Goal: Communication & Community: Answer question/provide support

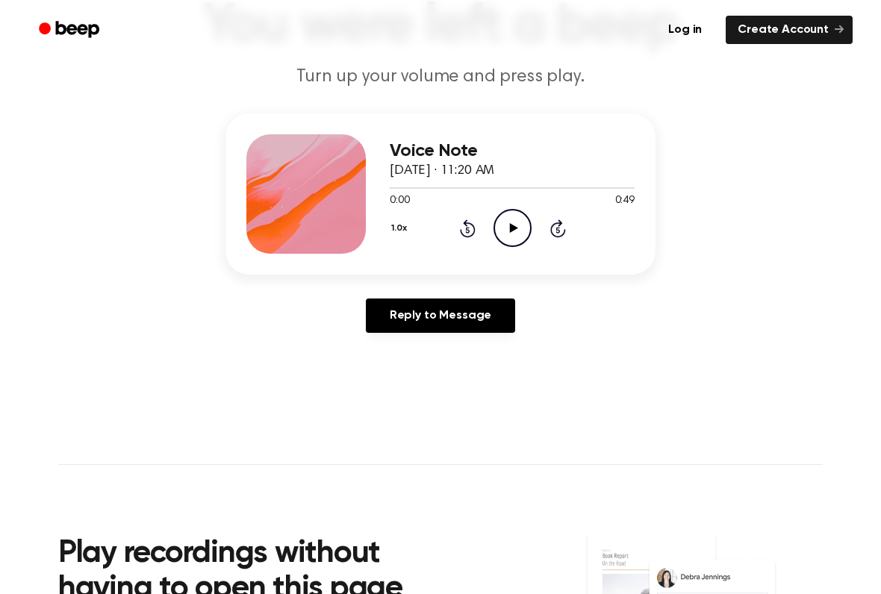
scroll to position [102, 0]
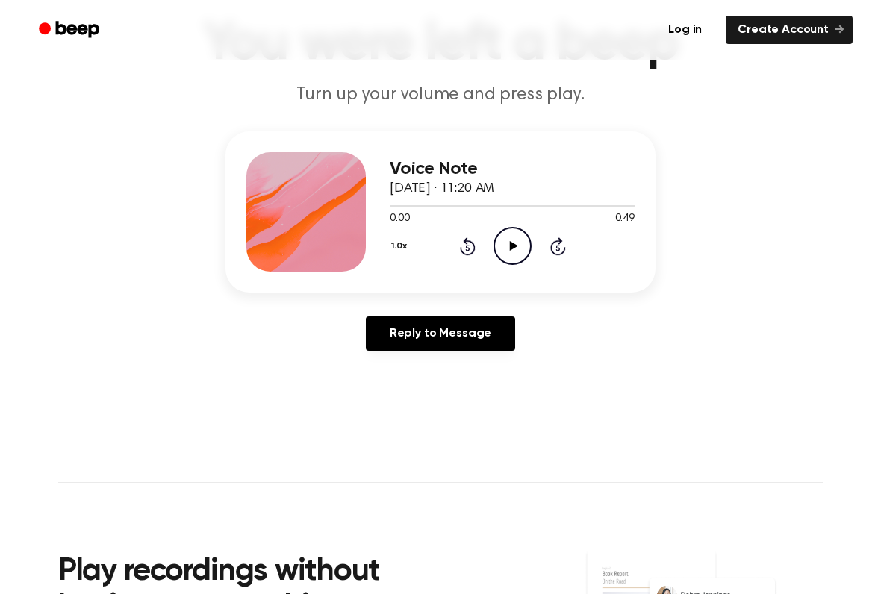
click at [488, 325] on link "Reply to Message" at bounding box center [440, 334] width 149 height 34
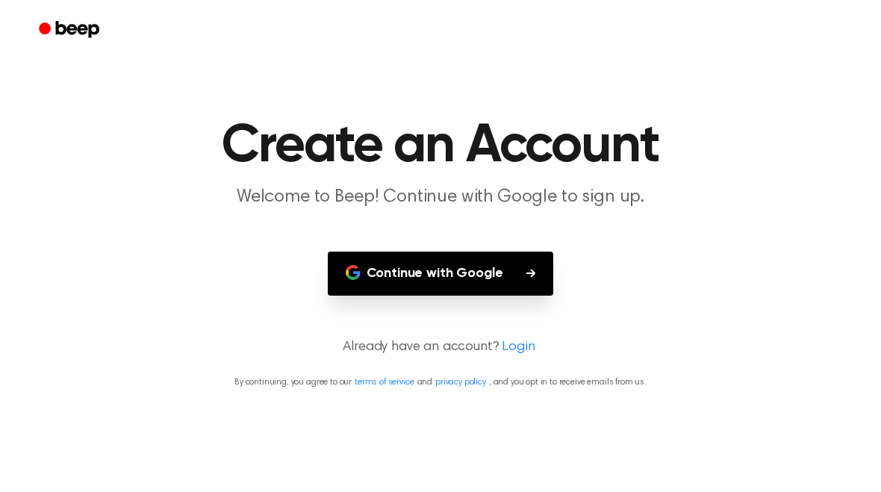
click at [504, 276] on button "Continue with Google" at bounding box center [441, 274] width 226 height 44
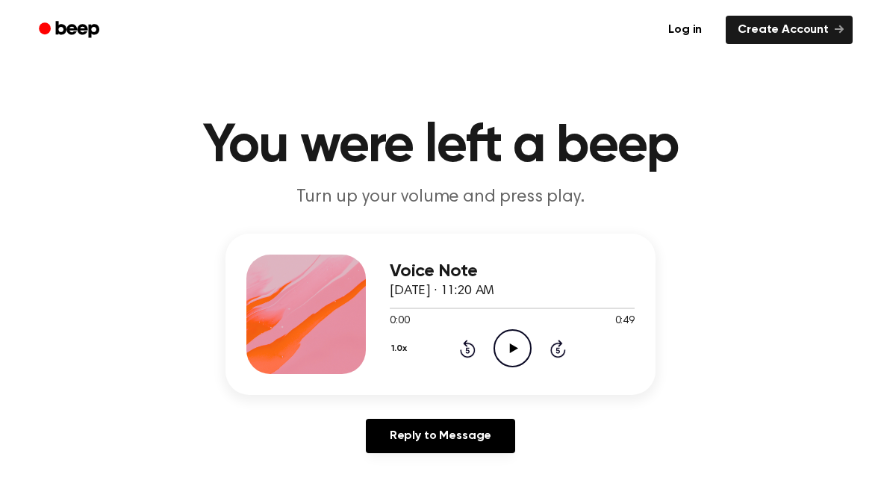
click at [485, 439] on link "Reply to Message" at bounding box center [440, 436] width 149 height 34
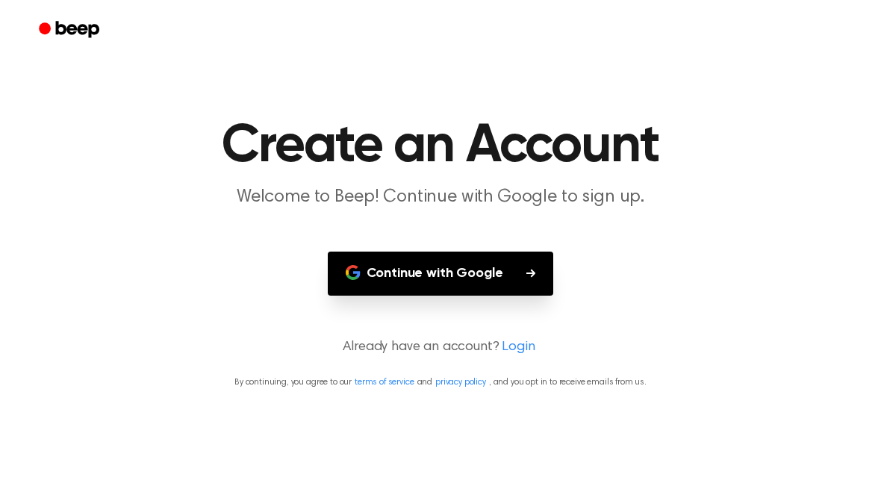
click at [514, 264] on button "Continue with Google" at bounding box center [441, 274] width 226 height 44
